Goal: Information Seeking & Learning: Learn about a topic

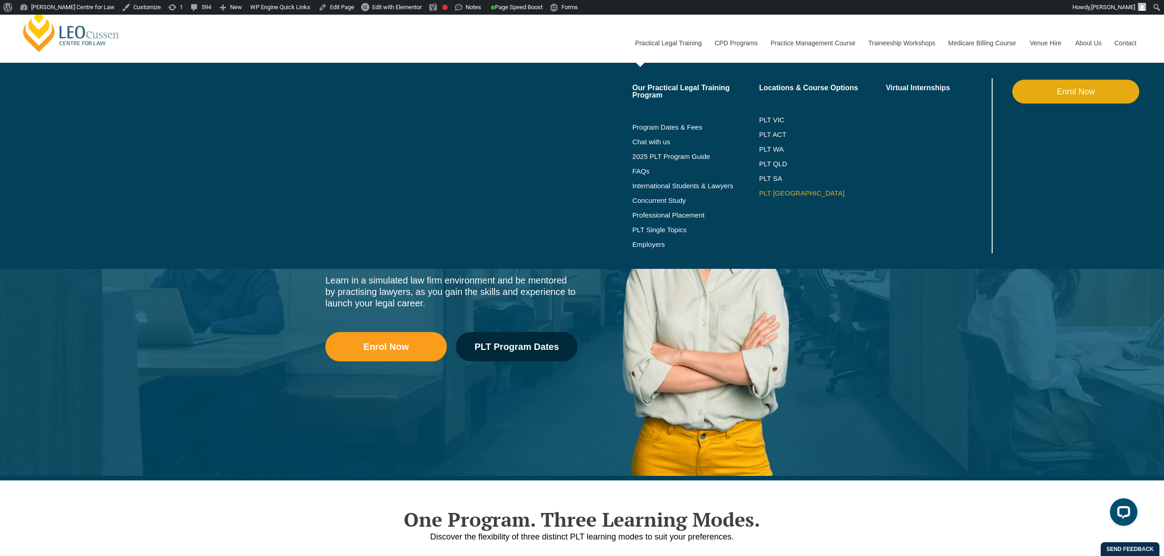
click at [784, 192] on link "PLT [GEOGRAPHIC_DATA]" at bounding box center [822, 193] width 127 height 7
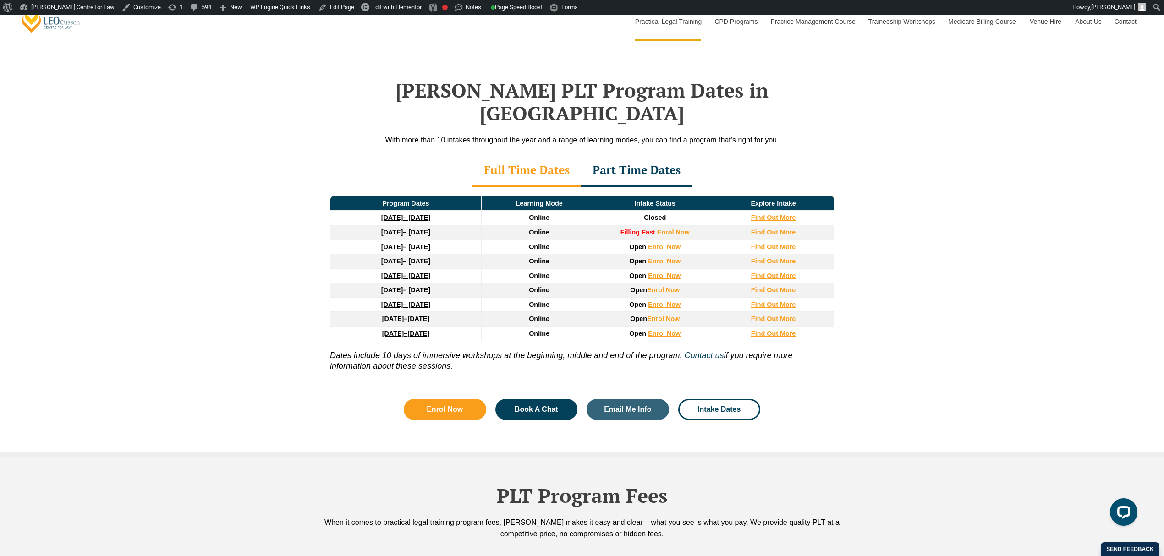
scroll to position [1161, 0]
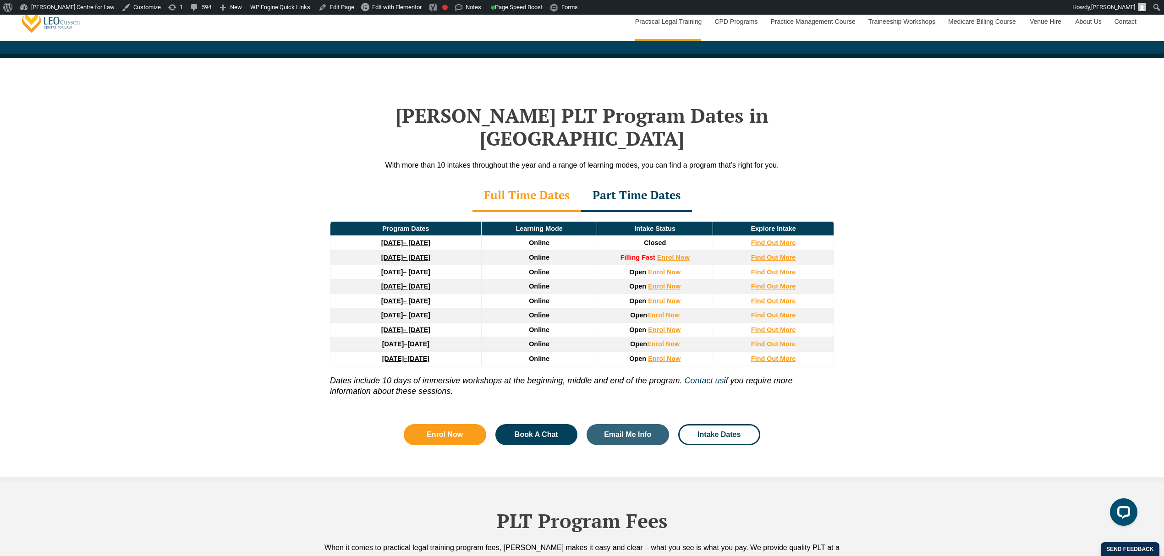
click at [631, 180] on div "Part Time Dates" at bounding box center [636, 196] width 111 height 32
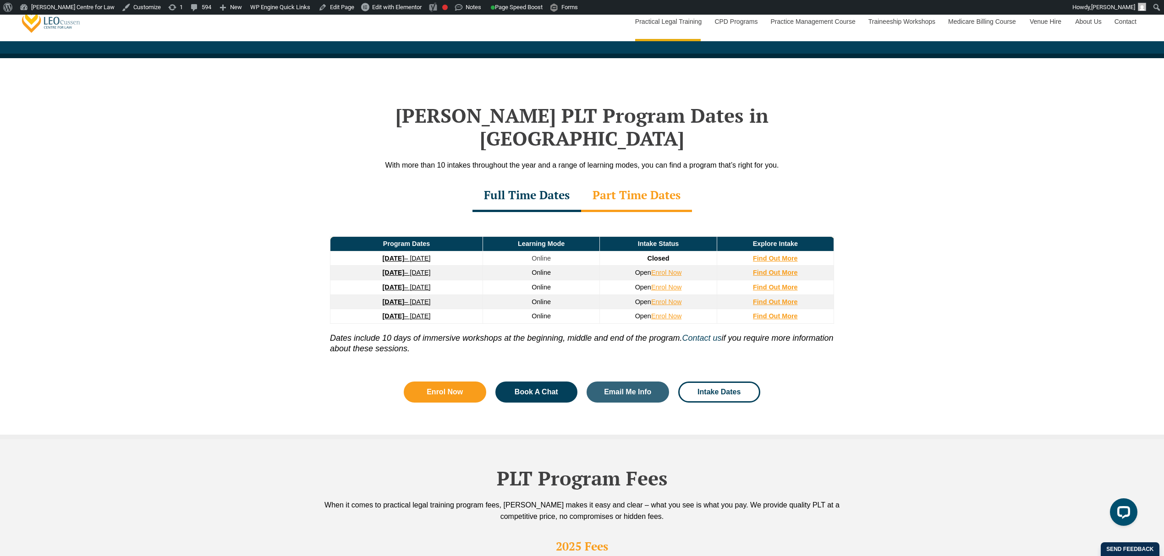
click at [541, 180] on div "Full Time Dates" at bounding box center [526, 196] width 109 height 32
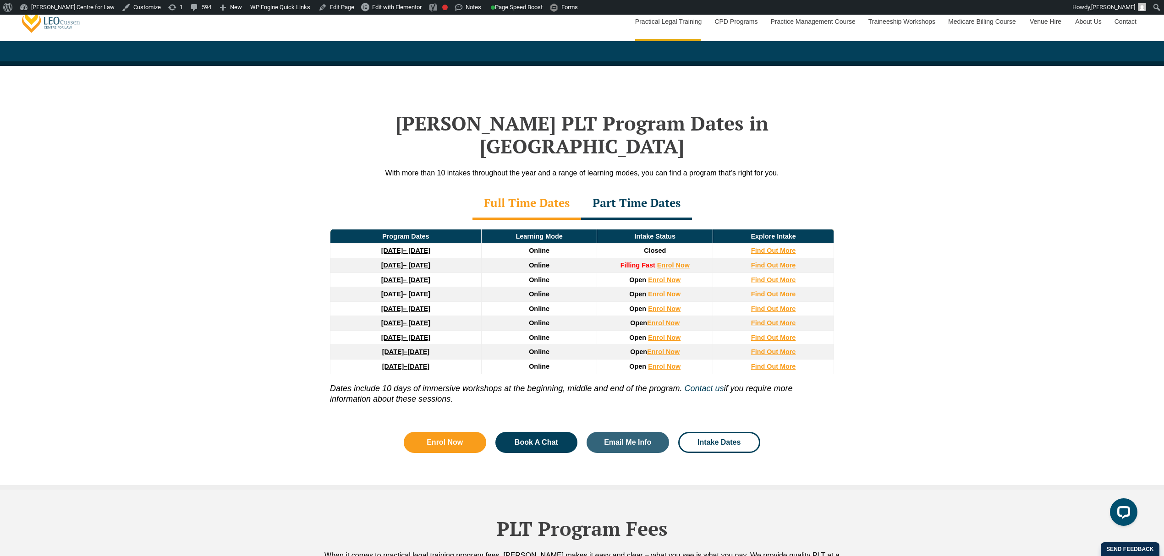
scroll to position [1100, 0]
